Goal: Find specific page/section: Find specific page/section

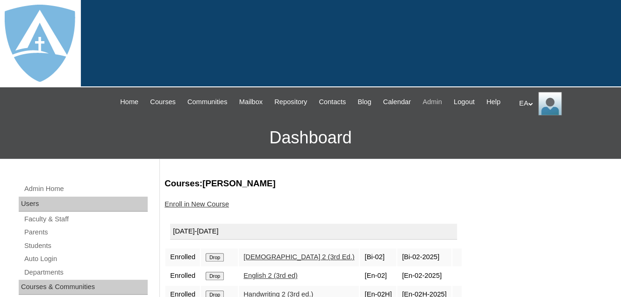
click at [442, 106] on span "Admin" at bounding box center [432, 102] width 20 height 11
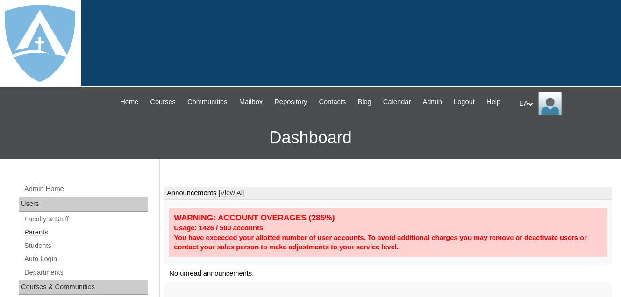
click at [29, 238] on link "Parents" at bounding box center [85, 233] width 124 height 12
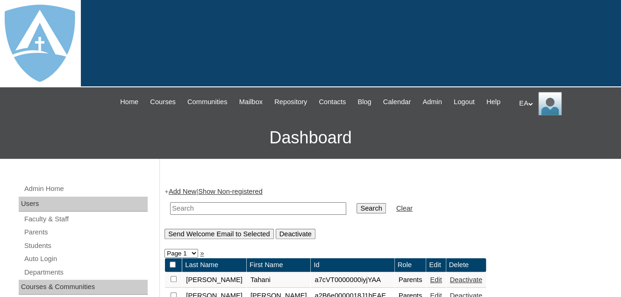
click at [188, 215] on input "text" at bounding box center [258, 208] width 176 height 13
click at [188, 215] on input "C" at bounding box center [258, 208] width 176 height 13
type input "Chavon"
click at [357, 214] on input "Search" at bounding box center [371, 208] width 29 height 10
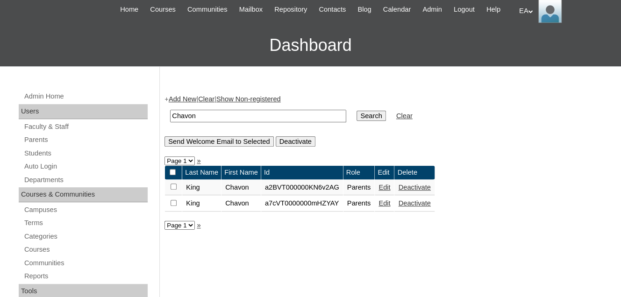
scroll to position [93, 0]
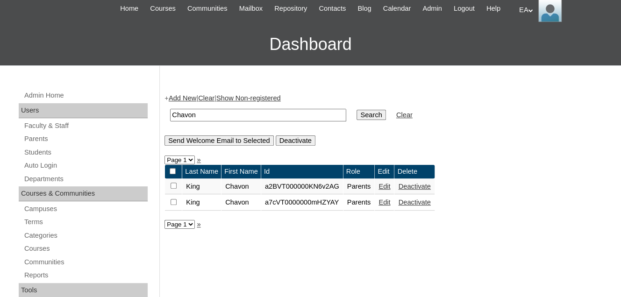
click at [388, 190] on link "Edit" at bounding box center [384, 186] width 12 height 7
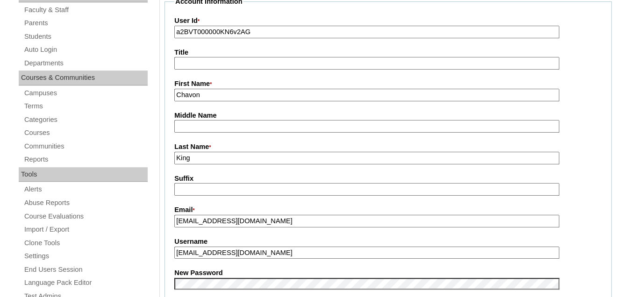
type input "primarystudentEA"
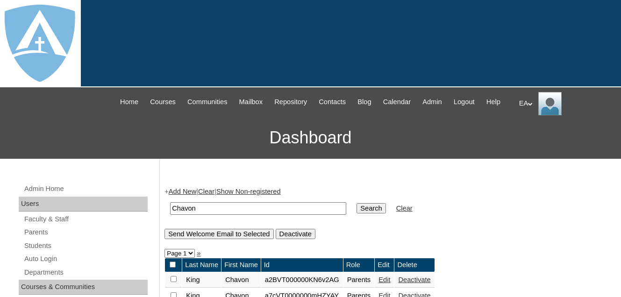
scroll to position [86, 0]
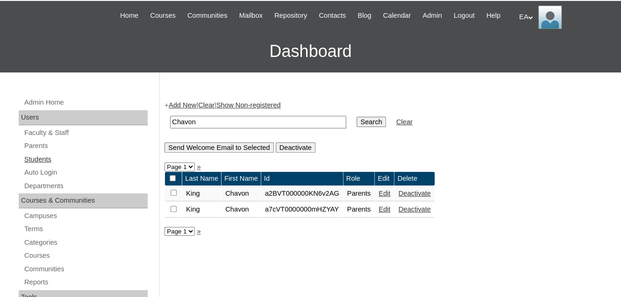
click at [42, 165] on link "Students" at bounding box center [85, 160] width 124 height 12
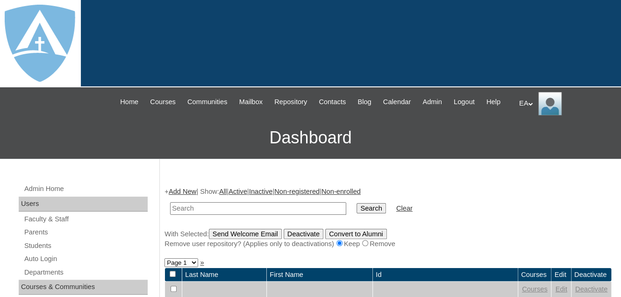
click at [199, 215] on input "text" at bounding box center [258, 208] width 176 height 13
type input "Jonathan"
click at [357, 214] on input "Search" at bounding box center [371, 208] width 29 height 10
